Goal: Navigation & Orientation: Find specific page/section

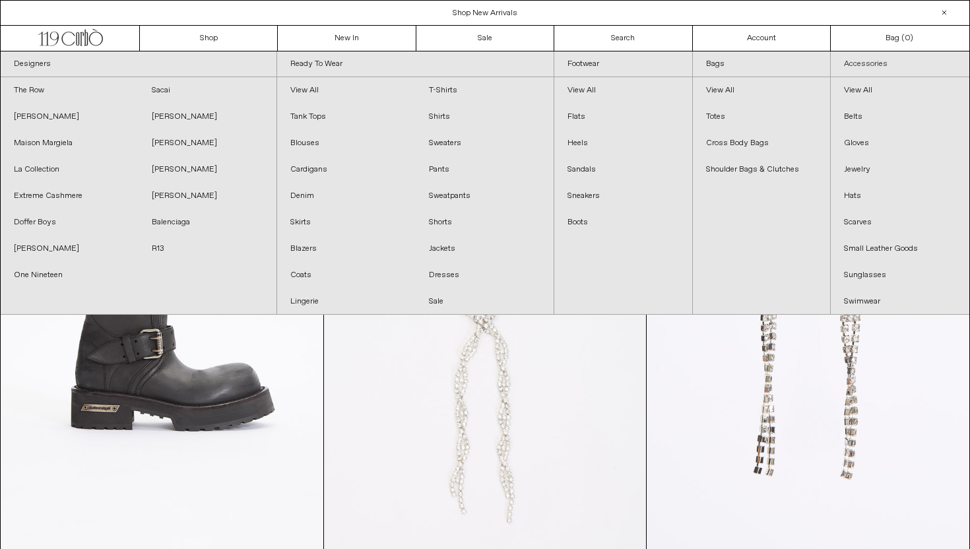
click at [850, 67] on link "Accessories" at bounding box center [899, 64] width 139 height 26
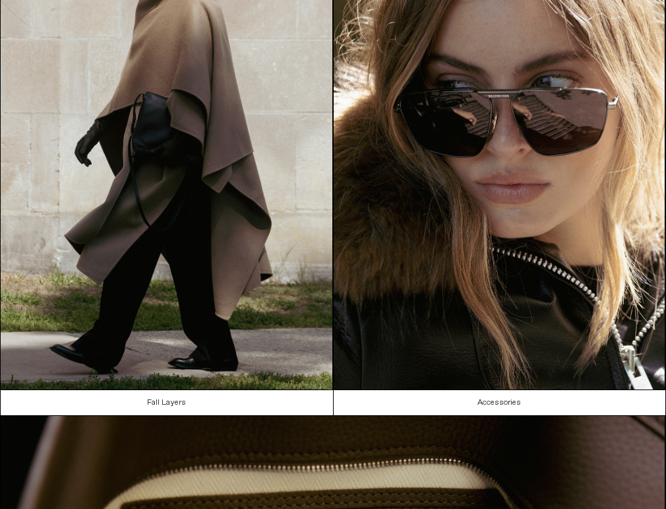
scroll to position [506, 0]
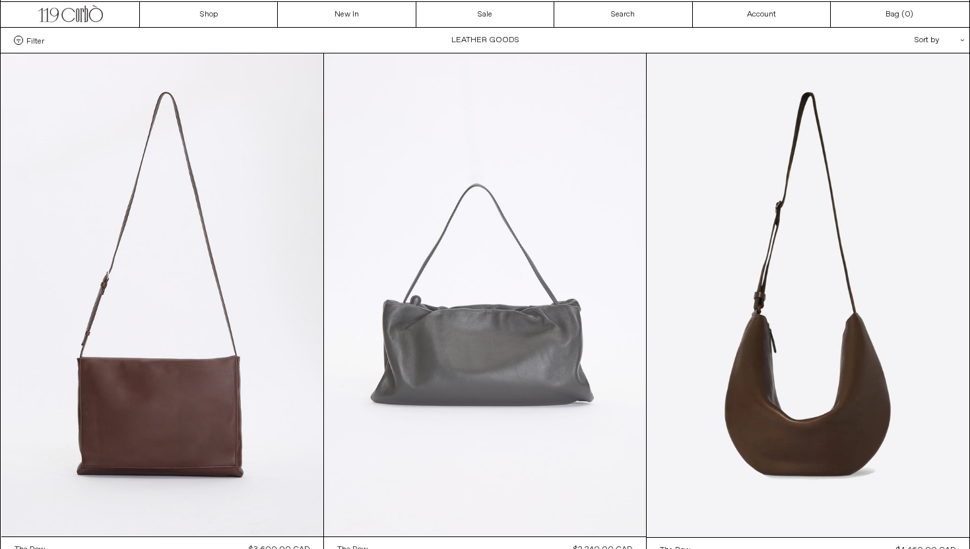
scroll to position [65, 0]
